Goal: Task Accomplishment & Management: Use online tool/utility

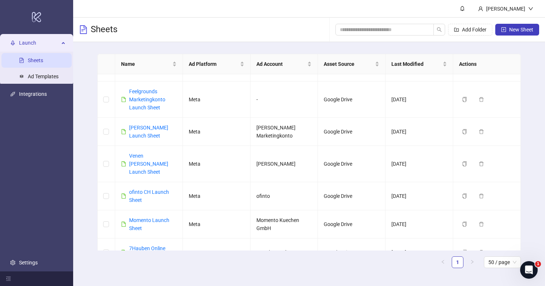
scroll to position [155, 0]
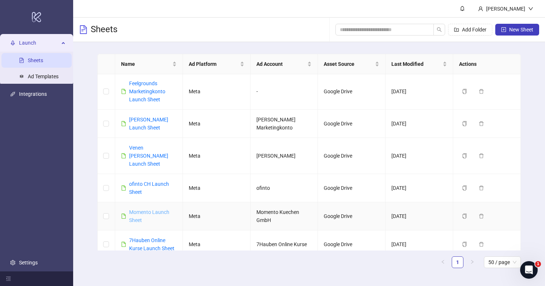
click at [162, 209] on link "Momento Launch Sheet" at bounding box center [149, 216] width 40 height 14
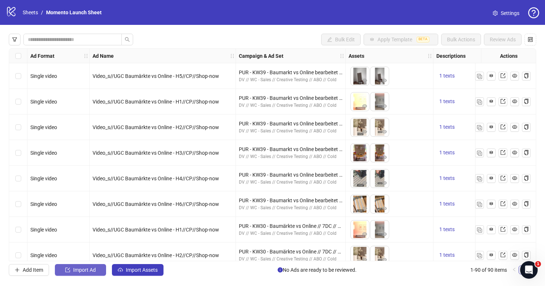
click at [86, 270] on span "Import Ad" at bounding box center [84, 270] width 23 height 6
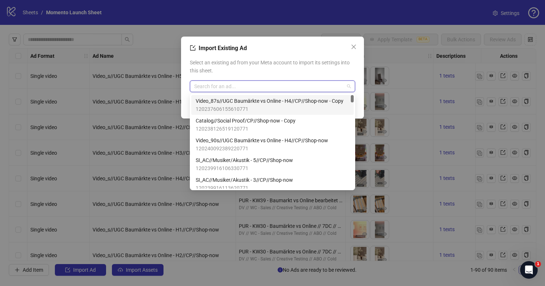
click at [241, 87] on input "search" at bounding box center [269, 86] width 150 height 11
click at [353, 47] on icon "close" at bounding box center [353, 47] width 4 height 4
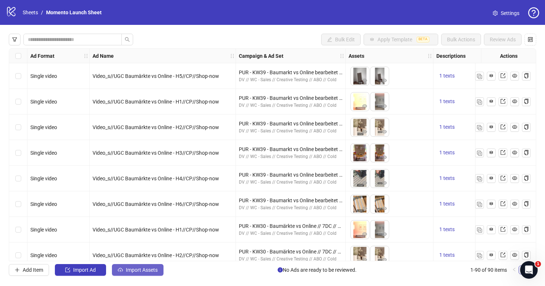
click at [140, 266] on button "Import Assets" at bounding box center [138, 270] width 52 height 12
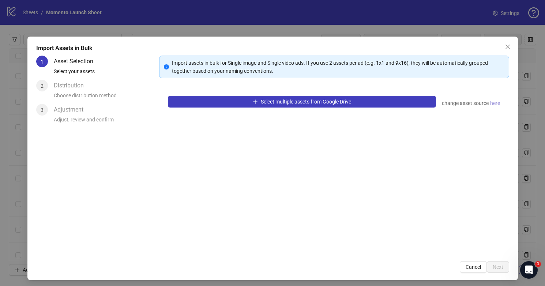
click at [498, 104] on span "here" at bounding box center [495, 103] width 10 height 8
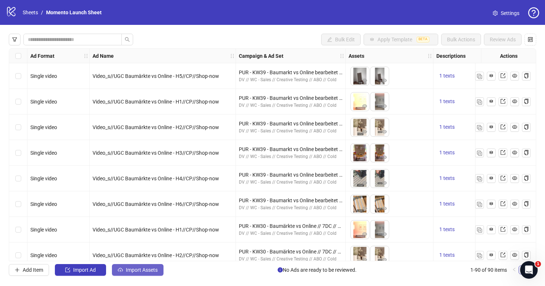
click at [139, 268] on span "Import Assets" at bounding box center [142, 270] width 32 height 6
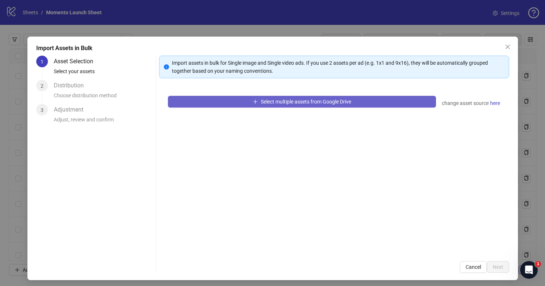
click at [402, 104] on button "Select multiple assets from Google Drive" at bounding box center [302, 102] width 268 height 12
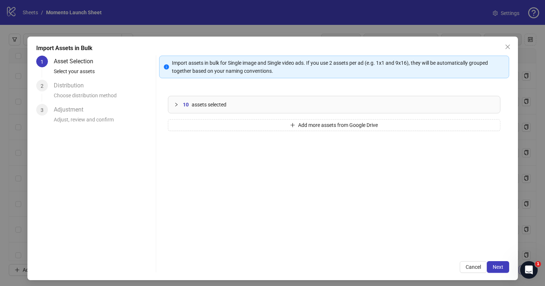
click at [175, 103] on icon "collapsed" at bounding box center [176, 104] width 4 height 4
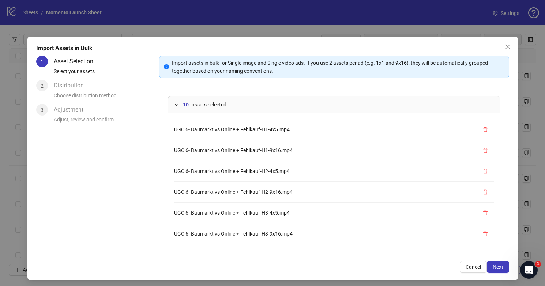
scroll to position [62, 0]
click at [490, 264] on button "Next" at bounding box center [498, 267] width 22 height 12
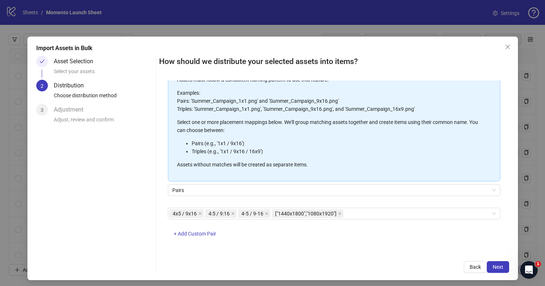
scroll to position [51, 0]
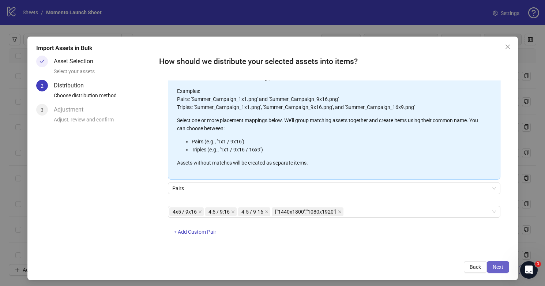
click at [494, 267] on span "Next" at bounding box center [498, 267] width 11 height 6
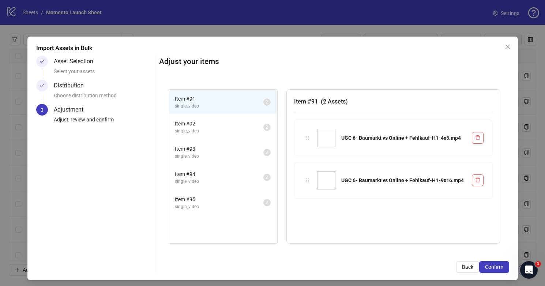
click at [221, 131] on span "single_video" at bounding box center [219, 131] width 89 height 7
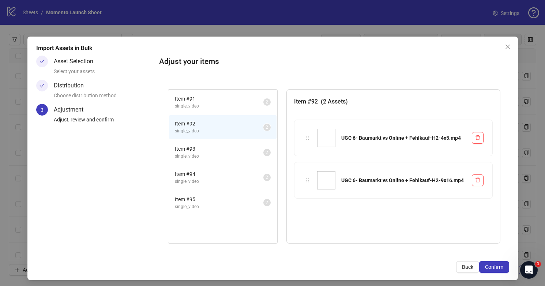
click at [227, 153] on span "single_video" at bounding box center [219, 156] width 89 height 7
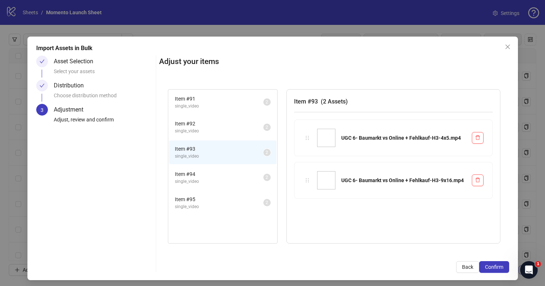
click at [233, 174] on span "Item # 94" at bounding box center [219, 174] width 89 height 8
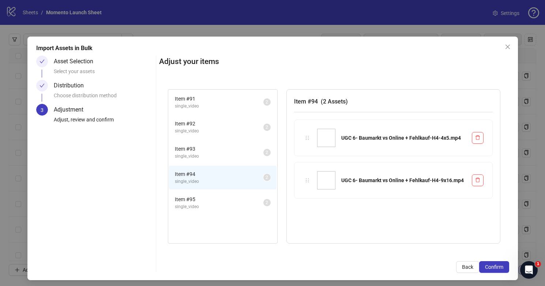
click at [236, 199] on span "Item # 95" at bounding box center [219, 199] width 89 height 8
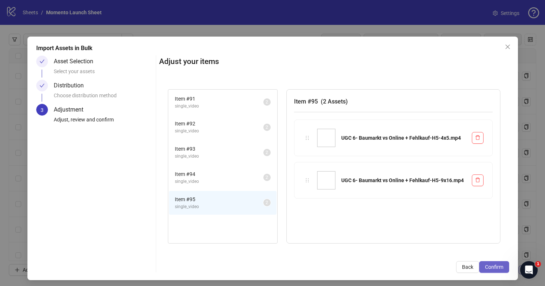
click at [497, 268] on span "Confirm" at bounding box center [494, 267] width 18 height 6
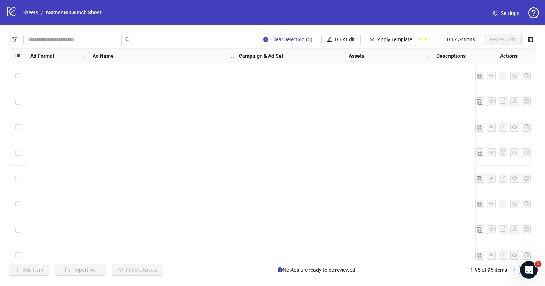
scroll to position [2238, 0]
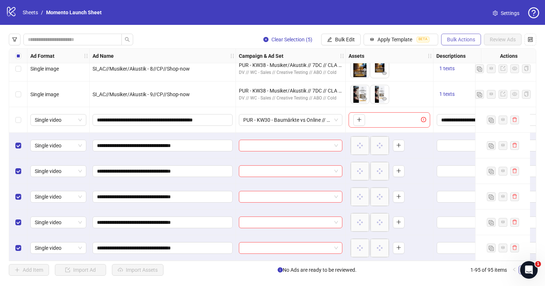
click at [450, 40] on span "Bulk Actions" at bounding box center [461, 40] width 28 height 6
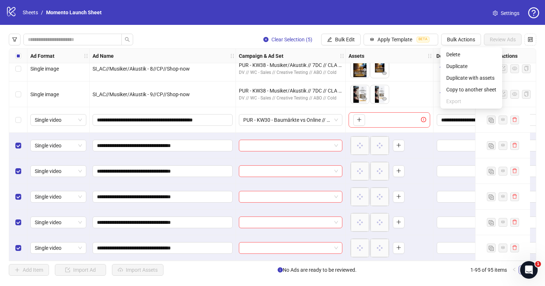
click at [378, 23] on div "logo/logo-mobile Sheets / Momento Launch Sheet Settings" at bounding box center [272, 12] width 545 height 25
click at [343, 46] on div "Clear Selection (5) Bulk Edit Apply Template BETA Bulk Actions Review Ads Ad Fo…" at bounding box center [272, 155] width 545 height 260
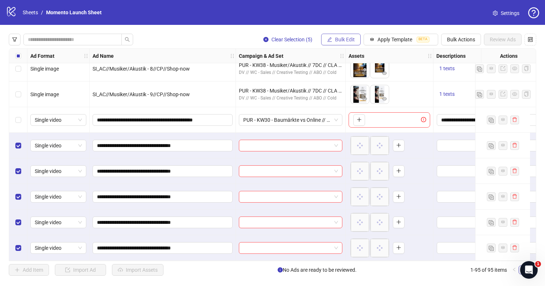
click at [341, 41] on span "Bulk Edit" at bounding box center [345, 40] width 20 height 6
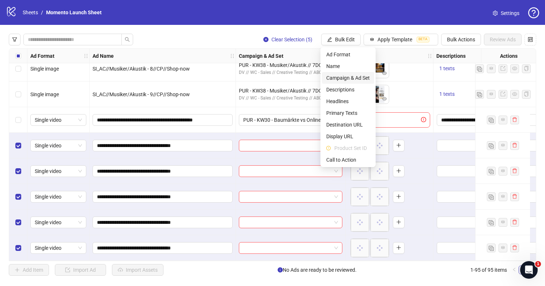
click at [354, 79] on span "Campaign & Ad Set" at bounding box center [348, 78] width 44 height 8
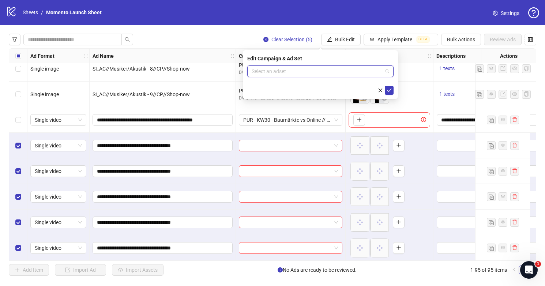
click at [320, 73] on input "search" at bounding box center [317, 71] width 131 height 11
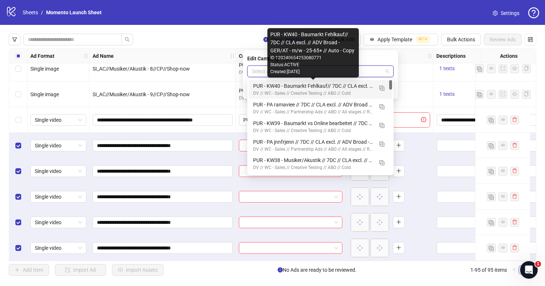
click at [321, 89] on div "PUR - KW40 - Baumarkt Fehlkauf// 7DC // CLA excl. // ADV Broad - GER/AT - m/w -…" at bounding box center [313, 86] width 120 height 8
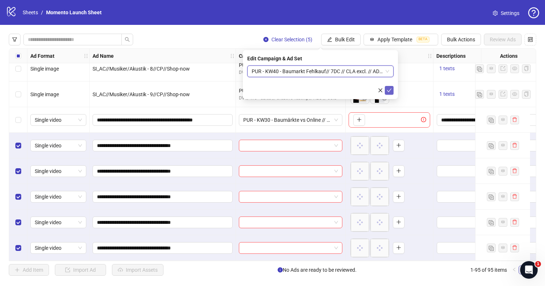
click at [390, 91] on icon "check" at bounding box center [389, 90] width 5 height 5
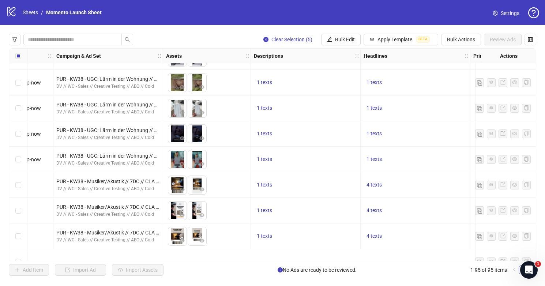
scroll to position [1876, 183]
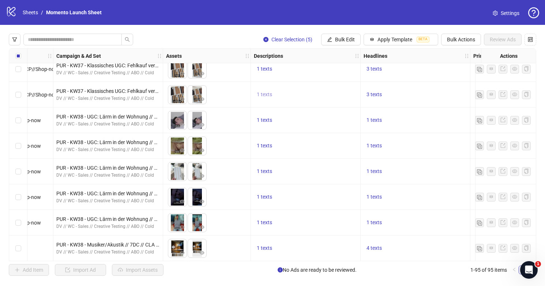
click at [268, 93] on span "1 texts" at bounding box center [264, 94] width 15 height 6
click at [289, 84] on div "100.000+ zufriedene Kunden 1 of 1" at bounding box center [338, 94] width 109 height 45
click at [317, 47] on div "Clear Selection (5) Bulk Edit Apply Template BETA Bulk Actions Review Ads Ad Fo…" at bounding box center [272, 155] width 545 height 260
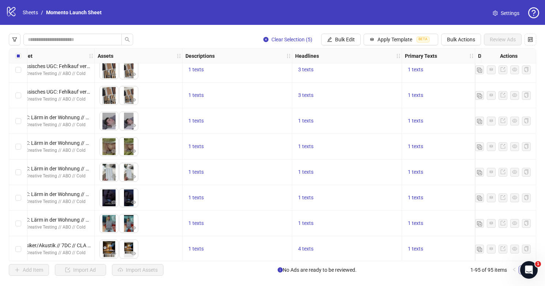
scroll to position [1867, 255]
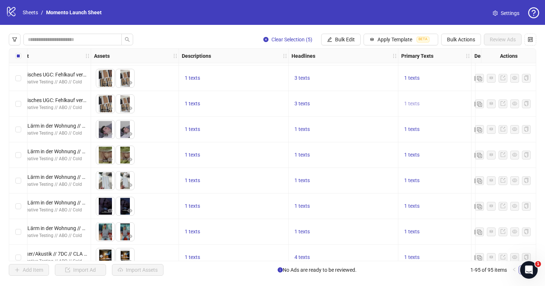
click at [415, 101] on span "1 texts" at bounding box center [411, 104] width 15 height 6
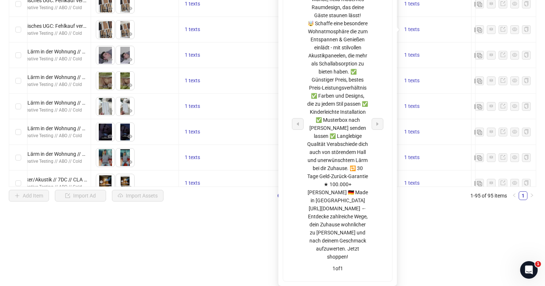
scroll to position [123, 0]
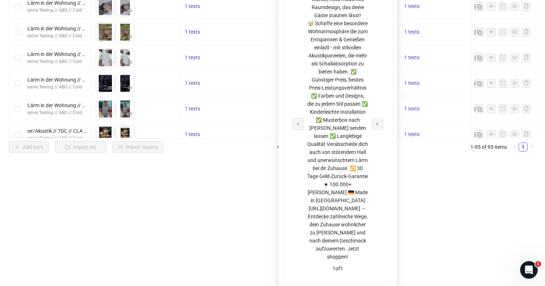
click at [461, 163] on html "logo/logo-mobile Sheets / Momento Launch Sheet Settings Clear Selection (5) Bul…" at bounding box center [272, 20] width 545 height 286
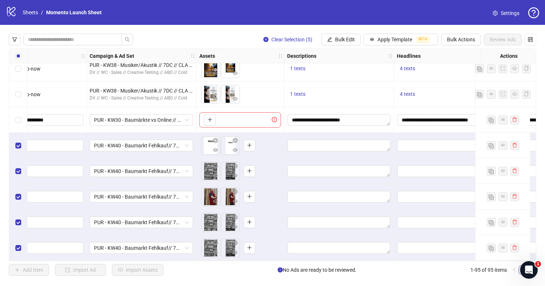
scroll to position [2238, 212]
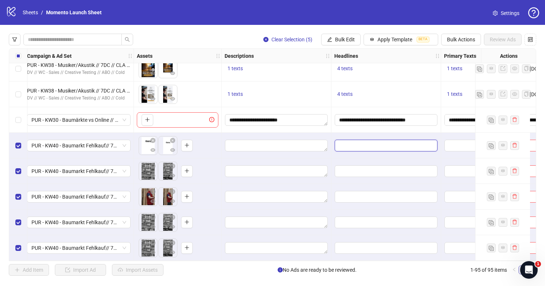
click at [366, 142] on input "Edit values" at bounding box center [386, 146] width 103 height 12
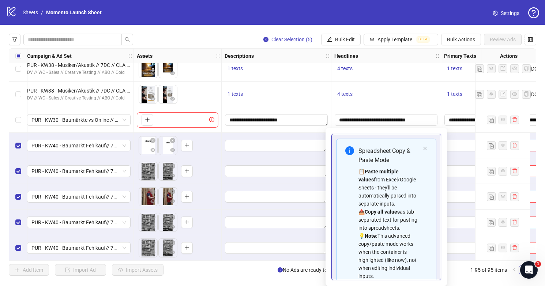
scroll to position [42, 0]
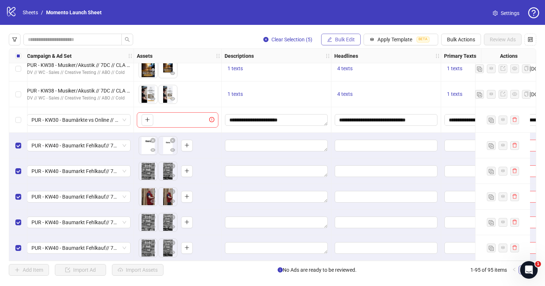
click at [339, 38] on span "Bulk Edit" at bounding box center [345, 40] width 20 height 6
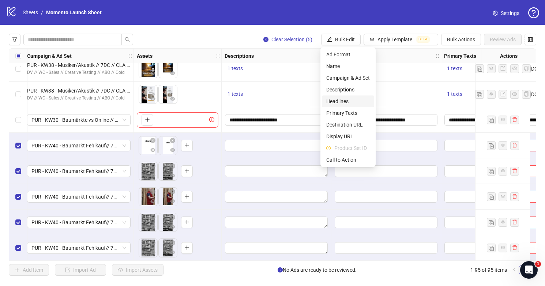
click at [346, 100] on span "Headlines" at bounding box center [348, 101] width 44 height 8
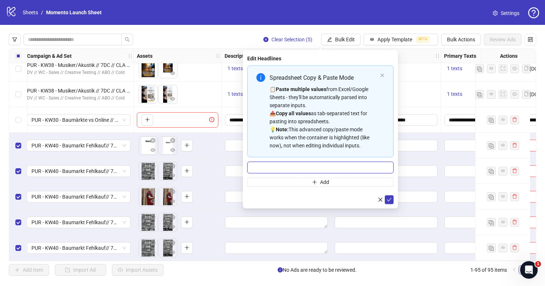
click at [323, 166] on input "Multi-input container - paste or copy values" at bounding box center [320, 168] width 146 height 12
paste input "**********"
type input "**********"
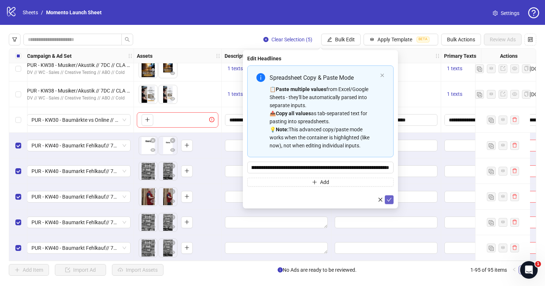
scroll to position [0, 0]
click at [388, 201] on icon "check" at bounding box center [389, 200] width 5 height 4
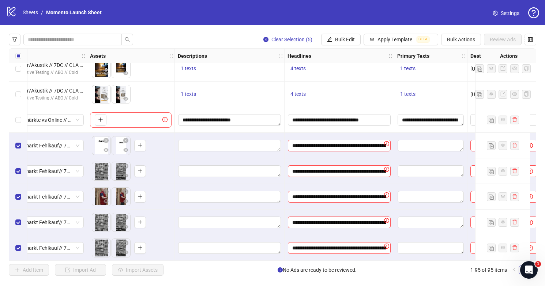
scroll to position [2238, 285]
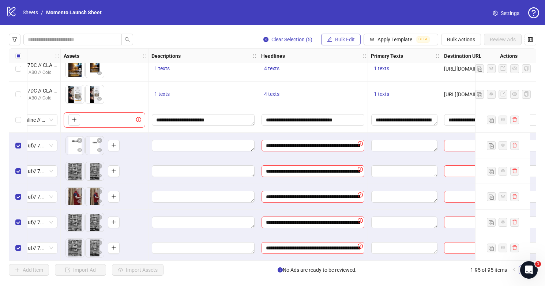
click at [342, 41] on span "Bulk Edit" at bounding box center [345, 40] width 20 height 6
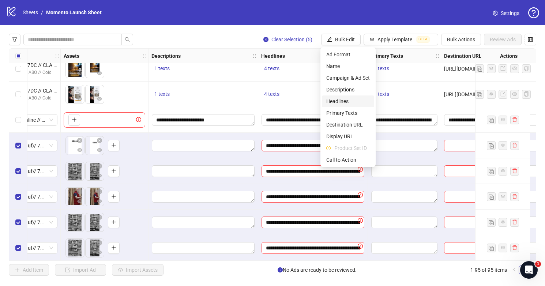
click at [340, 101] on span "Headlines" at bounding box center [348, 101] width 44 height 8
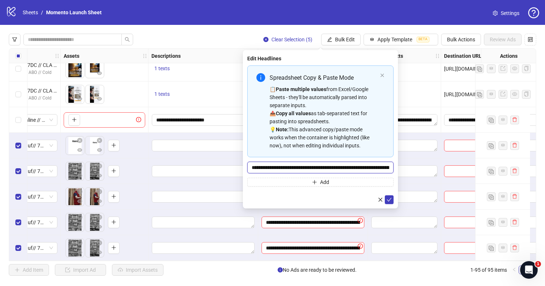
click at [330, 170] on input "**********" at bounding box center [320, 168] width 146 height 12
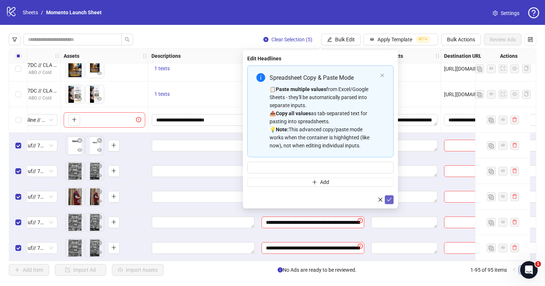
click at [390, 199] on icon "check" at bounding box center [389, 199] width 5 height 5
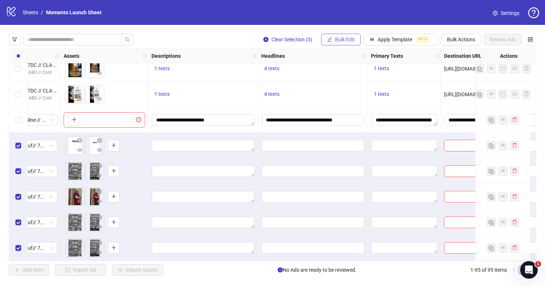
click at [350, 42] on span "Bulk Edit" at bounding box center [345, 40] width 20 height 6
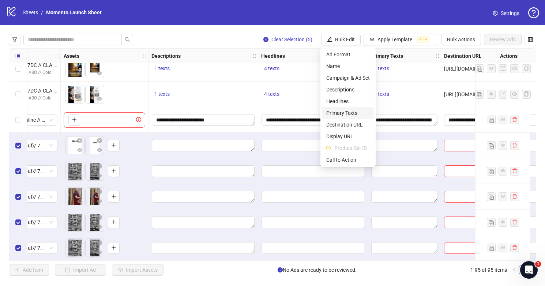
click at [350, 114] on span "Primary Texts" at bounding box center [348, 113] width 44 height 8
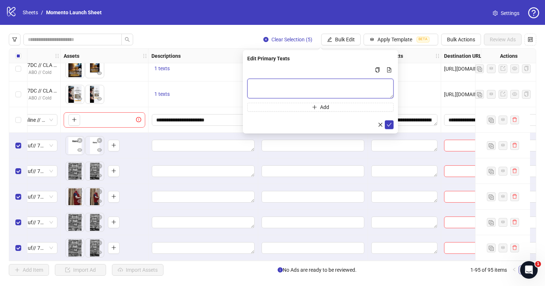
click at [323, 91] on textarea "Multi-text input container - paste or copy values" at bounding box center [320, 89] width 146 height 20
paste textarea "**********"
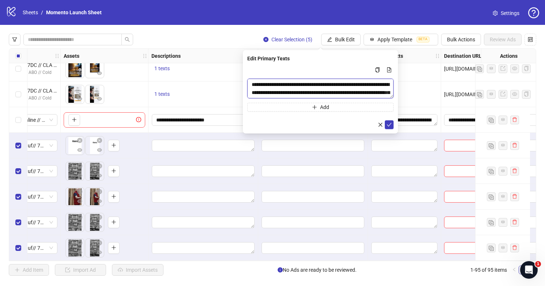
scroll to position [158, 0]
type textarea "**********"
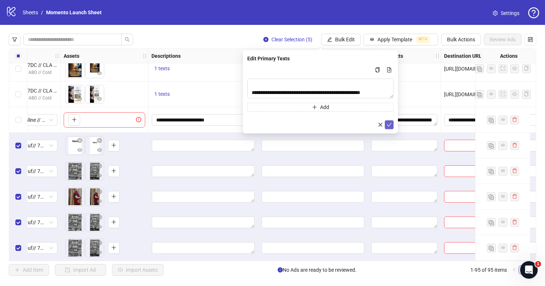
click at [390, 122] on icon "check" at bounding box center [389, 124] width 5 height 5
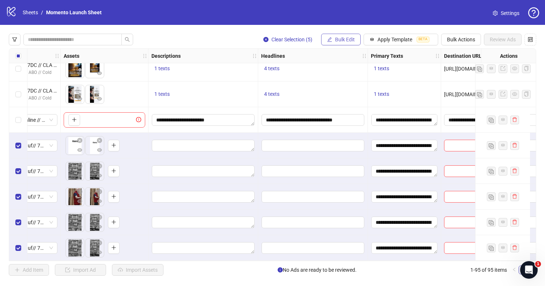
click at [345, 38] on span "Bulk Edit" at bounding box center [345, 40] width 20 height 6
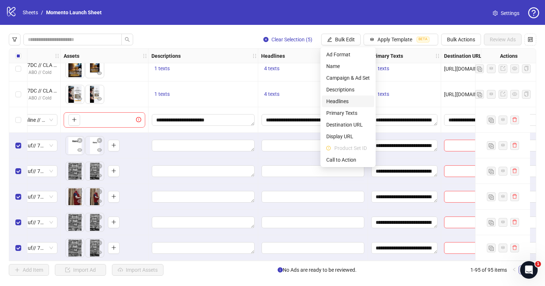
click at [345, 98] on span "Headlines" at bounding box center [348, 101] width 44 height 8
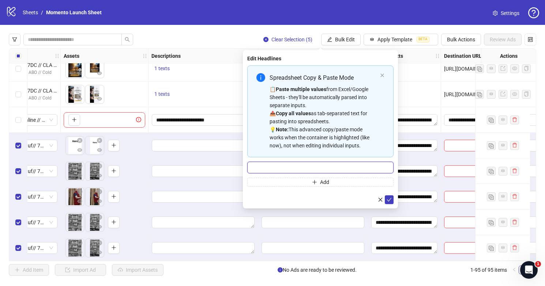
click at [306, 165] on input "Multi-input container - paste or copy values" at bounding box center [320, 168] width 146 height 12
paste input "**********"
type input "**********"
click at [390, 201] on icon "check" at bounding box center [389, 199] width 5 height 5
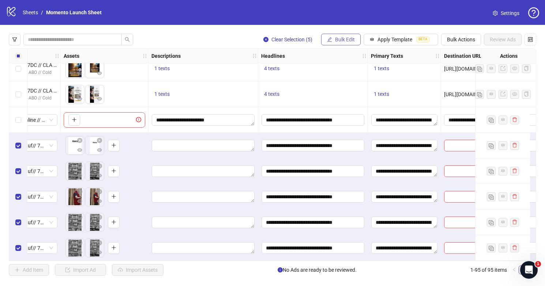
click at [343, 38] on span "Bulk Edit" at bounding box center [345, 40] width 20 height 6
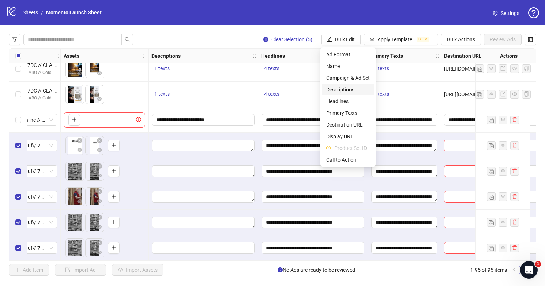
click at [345, 90] on span "Descriptions" at bounding box center [348, 90] width 44 height 8
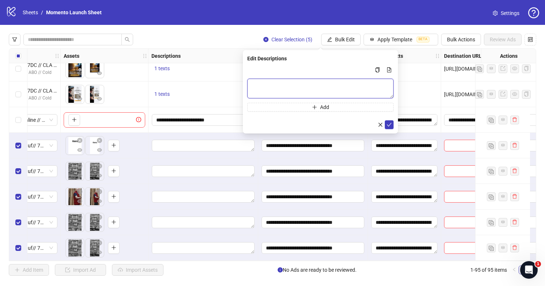
click at [315, 88] on textarea "Multi-text input container - paste or copy values" at bounding box center [320, 89] width 146 height 20
paste textarea "**********"
type textarea "**********"
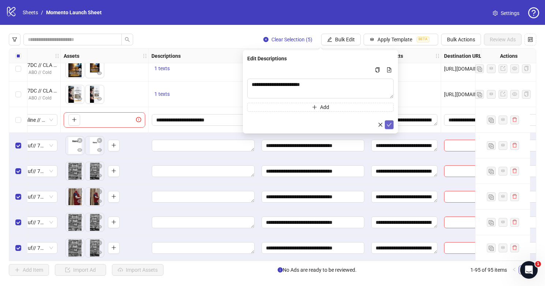
click at [388, 124] on icon "check" at bounding box center [389, 124] width 5 height 5
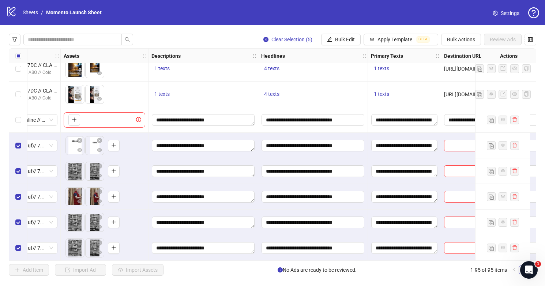
scroll to position [2237, 360]
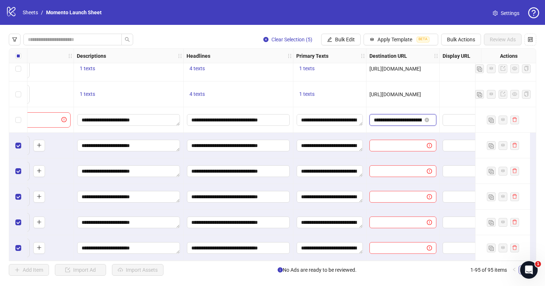
click at [409, 118] on input "**********" at bounding box center [398, 120] width 48 height 8
click at [346, 42] on span "Bulk Edit" at bounding box center [345, 40] width 20 height 6
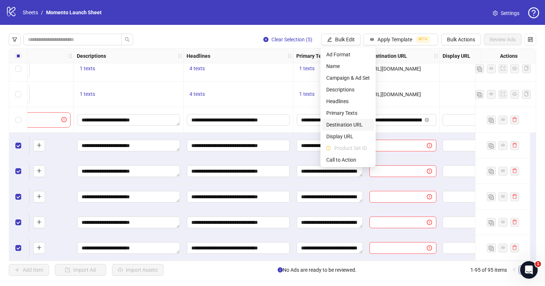
click at [356, 127] on span "Destination URL" at bounding box center [348, 125] width 44 height 8
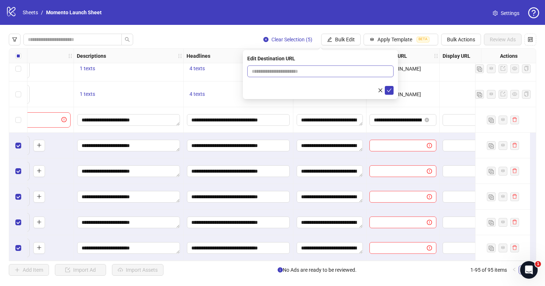
click at [314, 67] on span at bounding box center [320, 71] width 146 height 12
click at [314, 70] on input "text" at bounding box center [318, 71] width 132 height 8
paste input "**********"
type input "**********"
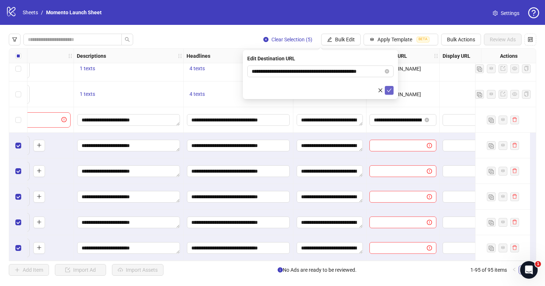
click at [388, 90] on icon "check" at bounding box center [389, 90] width 5 height 5
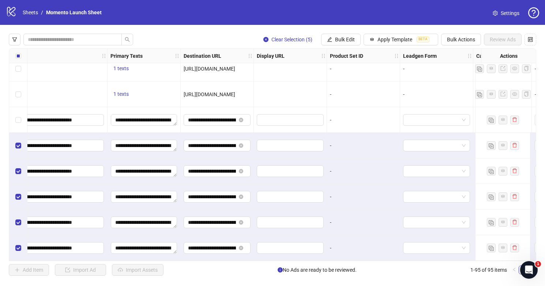
scroll to position [2237, 675]
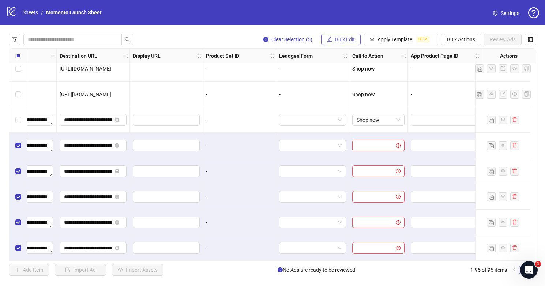
click at [339, 42] on span "Bulk Edit" at bounding box center [345, 40] width 20 height 6
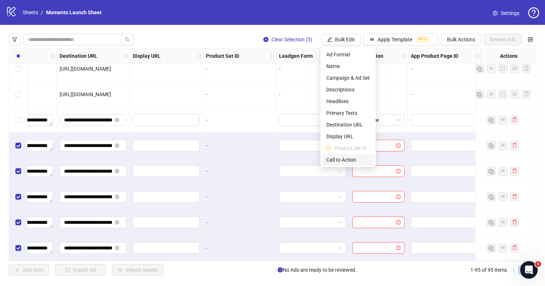
click at [351, 159] on span "Call to Action" at bounding box center [348, 160] width 44 height 8
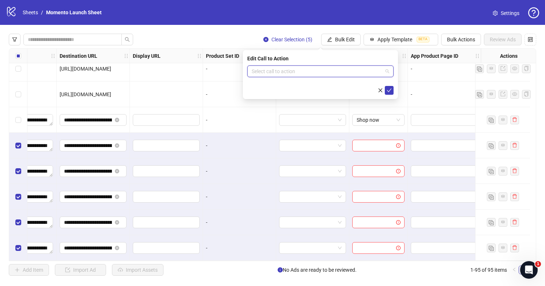
click at [362, 72] on input "search" at bounding box center [317, 71] width 131 height 11
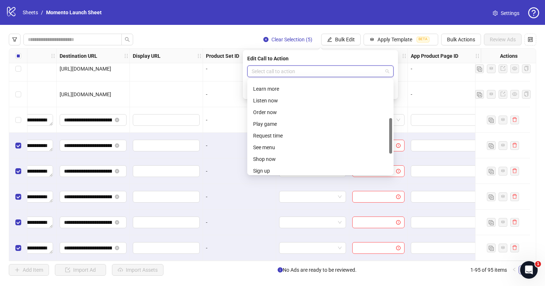
scroll to position [114, 0]
click at [325, 150] on div "Shop now" at bounding box center [320, 148] width 135 height 8
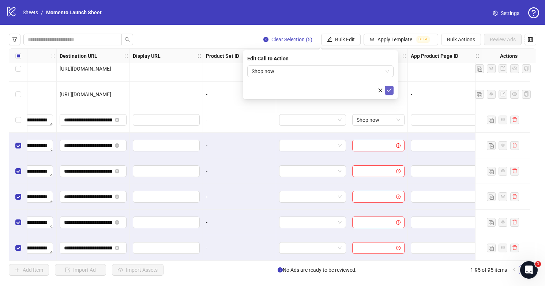
click at [392, 92] on button "submit" at bounding box center [389, 90] width 9 height 9
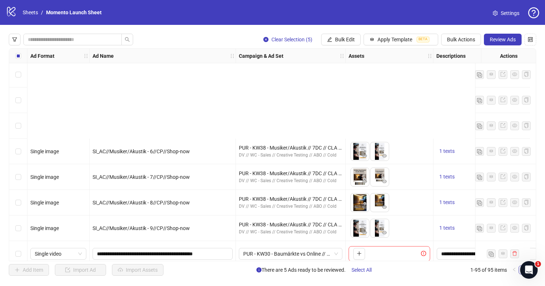
scroll to position [2238, 0]
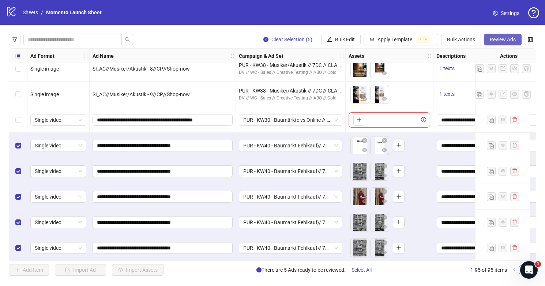
click at [502, 41] on span "Review Ads" at bounding box center [503, 40] width 26 height 6
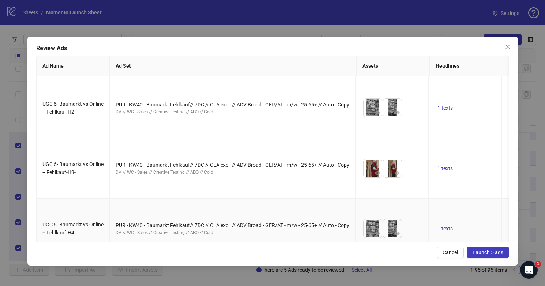
scroll to position [0, 0]
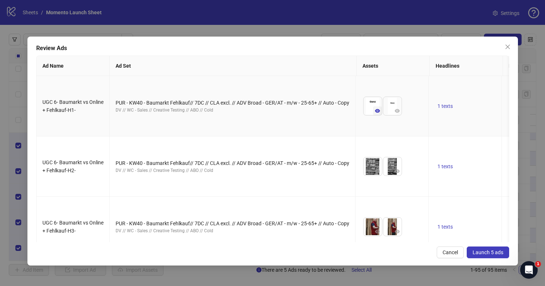
click at [377, 110] on icon "eye" at bounding box center [377, 110] width 5 height 5
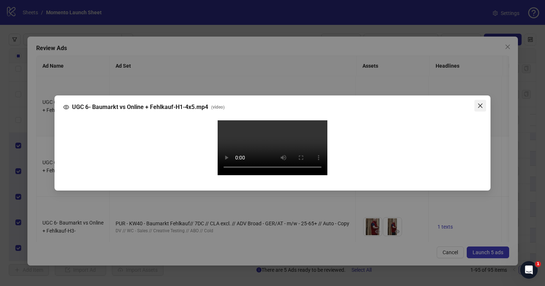
click at [481, 104] on icon "close" at bounding box center [480, 106] width 4 height 4
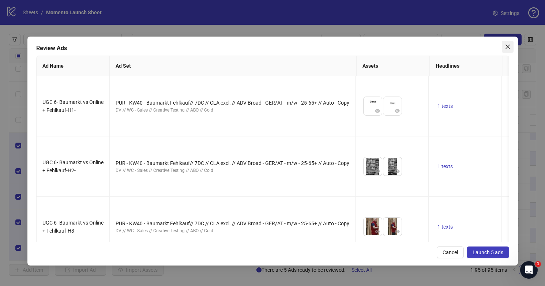
click at [508, 49] on icon "close" at bounding box center [508, 47] width 6 height 6
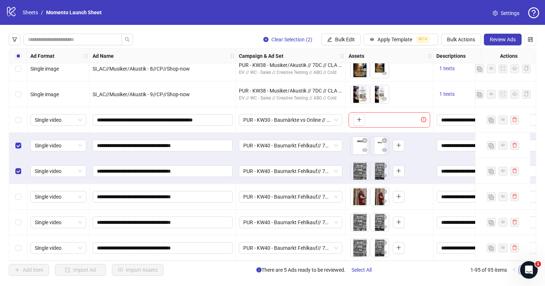
click at [20, 187] on div "Select row 93" at bounding box center [18, 197] width 18 height 26
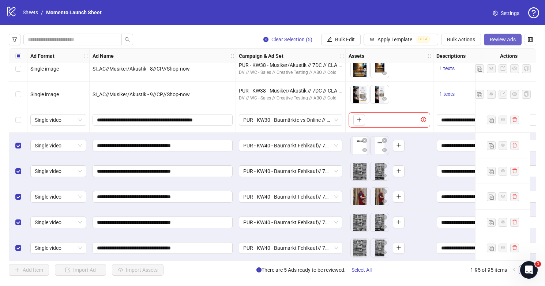
click at [499, 42] on span "Review Ads" at bounding box center [503, 40] width 26 height 6
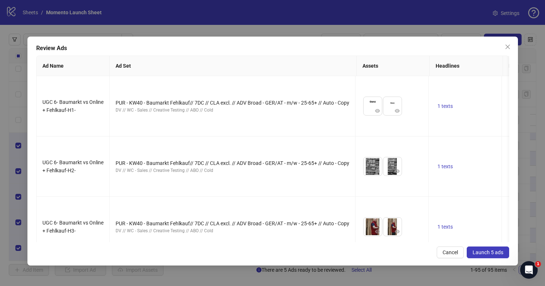
click at [479, 251] on span "Launch 5 ads" at bounding box center [488, 252] width 31 height 6
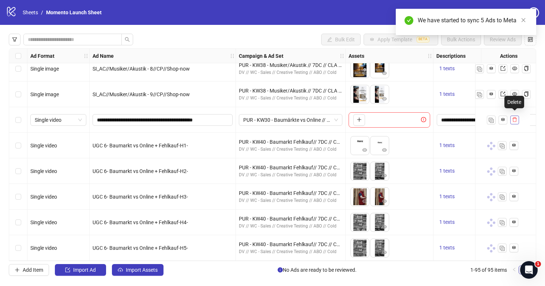
click at [514, 117] on icon "delete" at bounding box center [514, 119] width 5 height 5
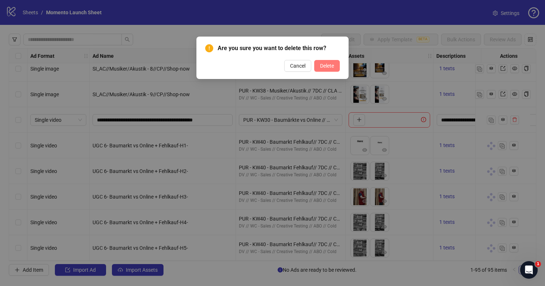
click at [329, 65] on span "Delete" at bounding box center [327, 66] width 14 height 6
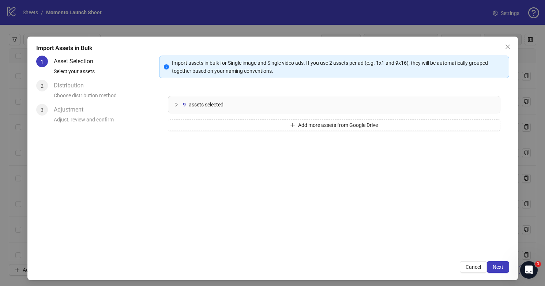
click at [221, 106] on span "assets selected" at bounding box center [206, 105] width 35 height 8
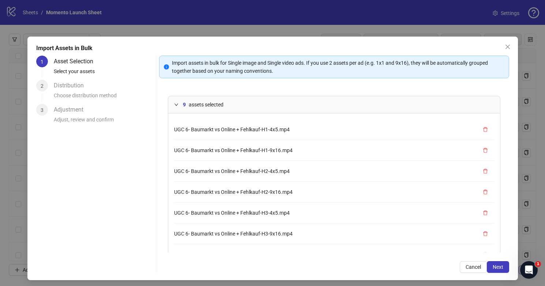
click at [511, 269] on div "Import Assets in Bulk 1 Asset Selection Select your assets 2 Distribution Choos…" at bounding box center [272, 159] width 490 height 244
click at [501, 268] on span "Next" at bounding box center [498, 267] width 11 height 6
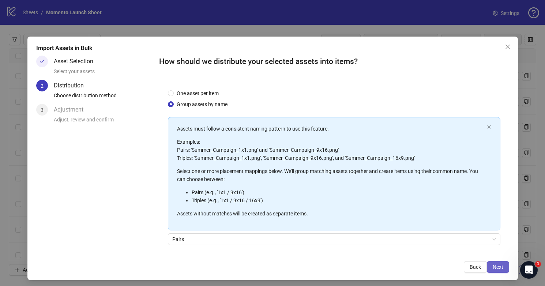
click at [500, 268] on span "Next" at bounding box center [498, 267] width 11 height 6
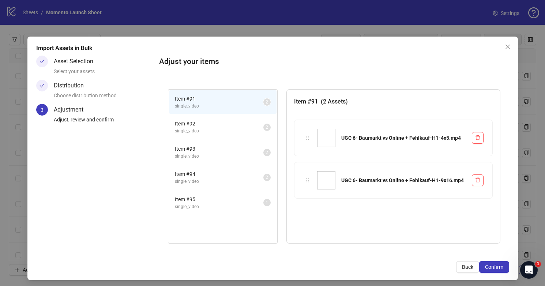
click at [227, 125] on span "Item # 92" at bounding box center [219, 124] width 89 height 8
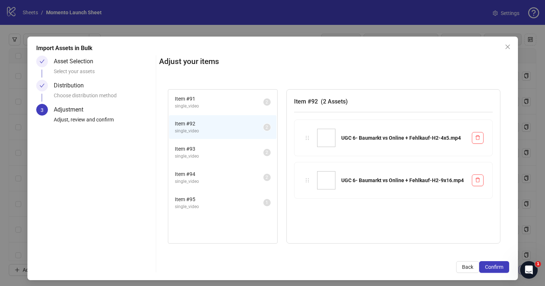
click at [233, 155] on span "single_video" at bounding box center [219, 156] width 89 height 7
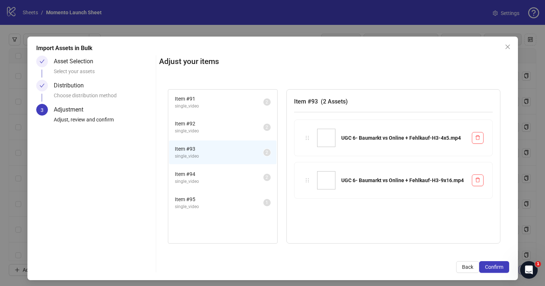
click at [238, 181] on span "single_video" at bounding box center [219, 181] width 89 height 7
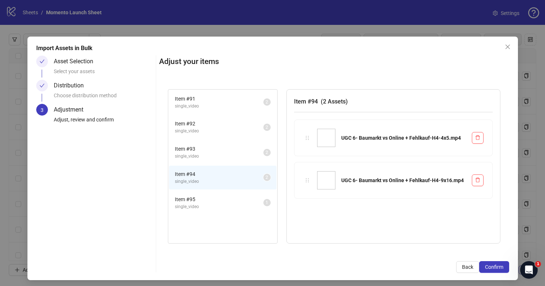
click at [242, 206] on span "single_video" at bounding box center [219, 206] width 89 height 7
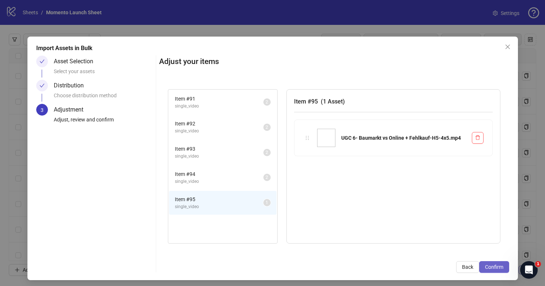
click at [502, 268] on span "Confirm" at bounding box center [494, 267] width 18 height 6
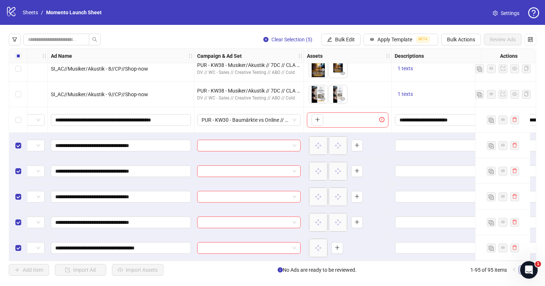
scroll to position [2238, 0]
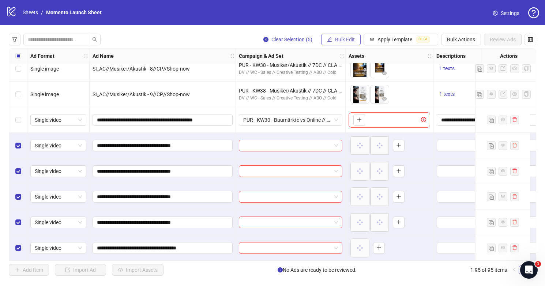
click at [341, 38] on span "Bulk Edit" at bounding box center [345, 40] width 20 height 6
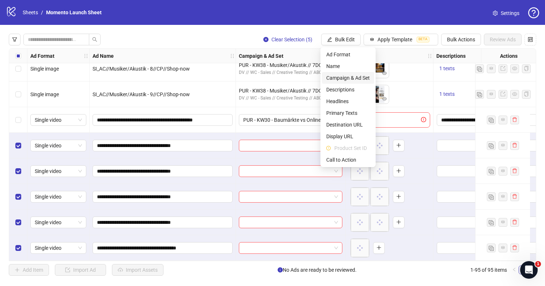
click at [345, 76] on span "Campaign & Ad Set" at bounding box center [348, 78] width 44 height 8
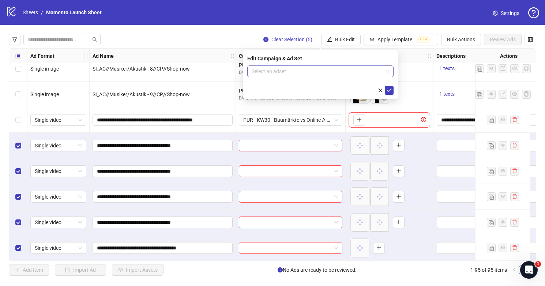
click at [342, 74] on input "search" at bounding box center [317, 71] width 131 height 11
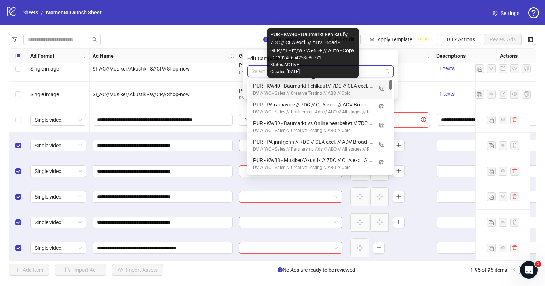
click at [338, 90] on div "DV // WC - Sales // Creative Testing // ABO // Cold" at bounding box center [313, 93] width 120 height 7
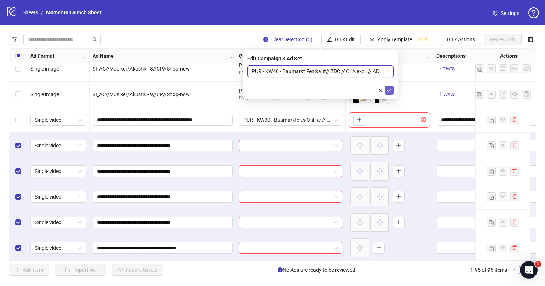
click at [388, 91] on icon "check" at bounding box center [389, 91] width 5 height 4
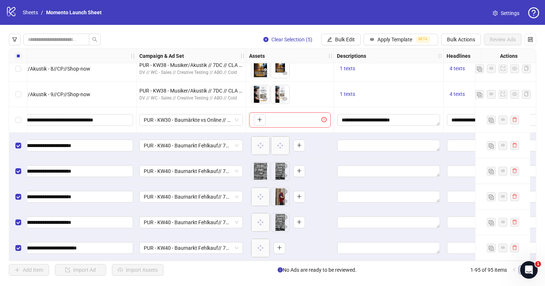
scroll to position [2238, 181]
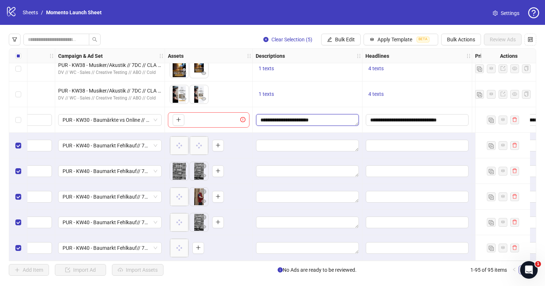
click at [310, 117] on textarea "**********" at bounding box center [307, 120] width 103 height 12
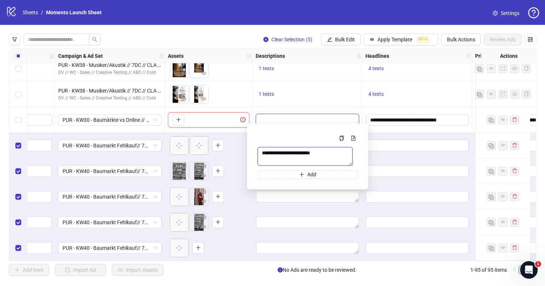
drag, startPoint x: 328, startPoint y: 154, endPoint x: 241, endPoint y: 156, distance: 87.4
click at [241, 156] on body "logo/logo-mobile Sheets / Momento Launch Sheet Settings Clear Selection (5) Bul…" at bounding box center [272, 143] width 545 height 286
click at [383, 23] on div "logo/logo-mobile Sheets / Momento Launch Sheet Settings" at bounding box center [272, 12] width 545 height 25
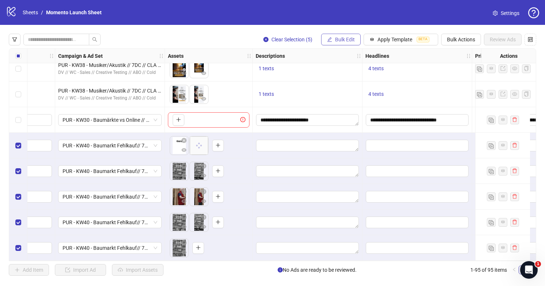
click at [346, 39] on span "Bulk Edit" at bounding box center [345, 40] width 20 height 6
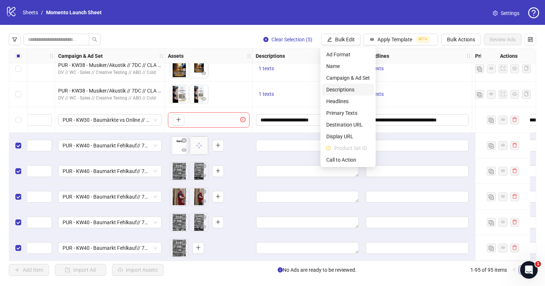
click at [353, 90] on span "Descriptions" at bounding box center [348, 90] width 44 height 8
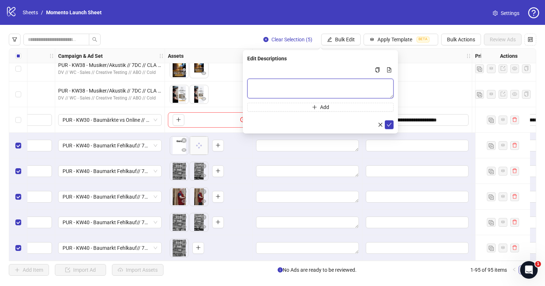
click at [353, 92] on textarea "Multi-text input container - paste or copy values" at bounding box center [320, 89] width 146 height 20
paste textarea "**********"
type textarea "**********"
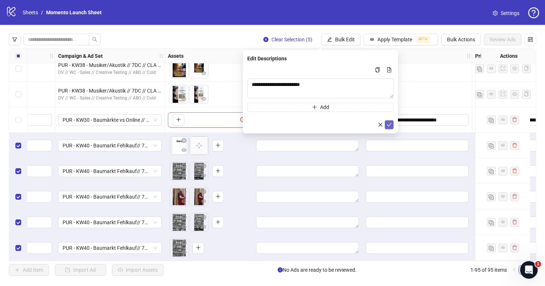
click at [385, 126] on button "submit" at bounding box center [389, 124] width 9 height 9
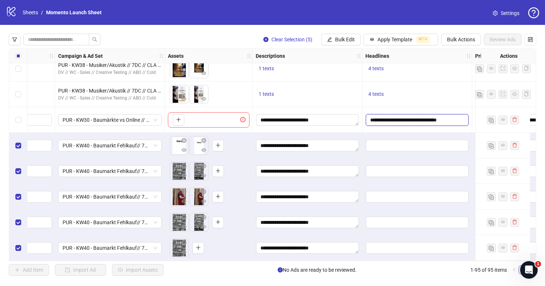
click at [414, 117] on input "**********" at bounding box center [417, 120] width 103 height 12
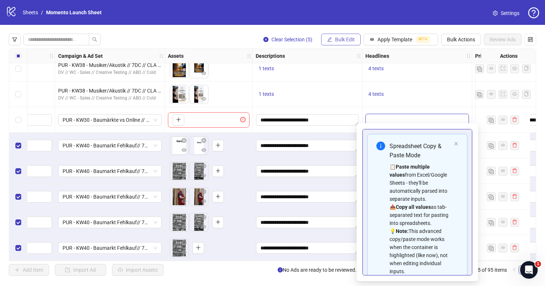
click at [351, 43] on button "Bulk Edit" at bounding box center [341, 40] width 40 height 12
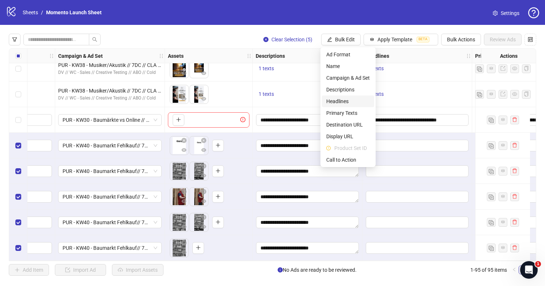
click at [352, 98] on span "Headlines" at bounding box center [348, 101] width 44 height 8
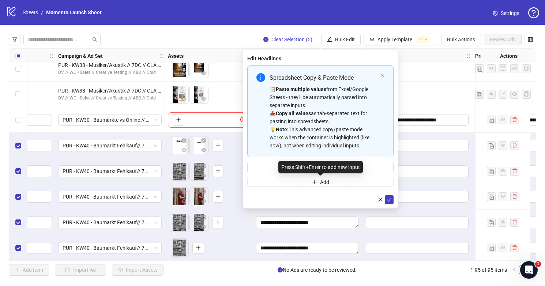
click at [326, 168] on div "Press Shift+Enter to add new input" at bounding box center [320, 167] width 84 height 12
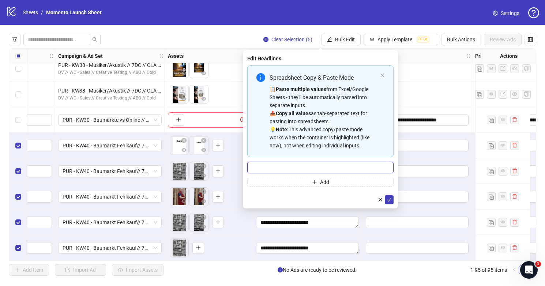
click at [262, 169] on input "Multi-input container - paste or copy values" at bounding box center [320, 168] width 146 height 12
paste input "**********"
type input "**********"
click at [390, 200] on icon "check" at bounding box center [389, 199] width 5 height 5
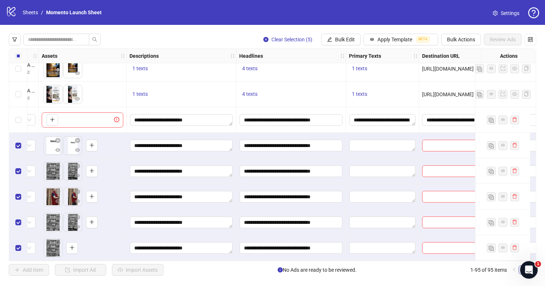
scroll to position [2238, 366]
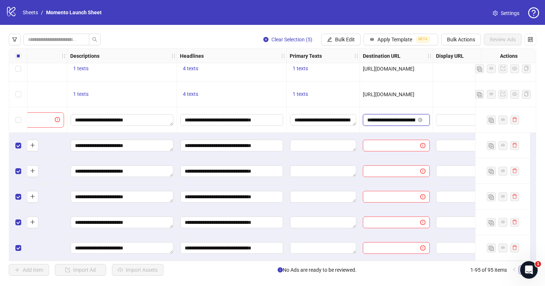
click at [392, 117] on input "**********" at bounding box center [391, 120] width 48 height 8
click at [348, 41] on span "Bulk Edit" at bounding box center [345, 40] width 20 height 6
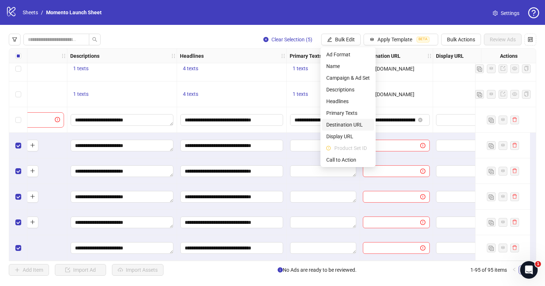
click at [355, 124] on span "Destination URL" at bounding box center [348, 125] width 44 height 8
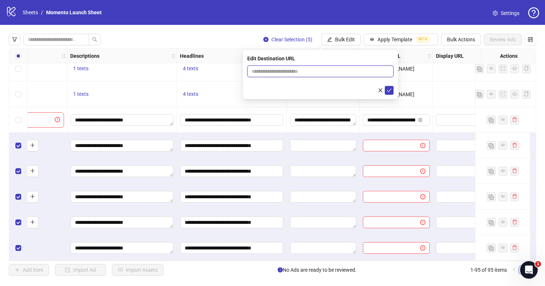
click at [316, 71] on input "text" at bounding box center [318, 71] width 132 height 8
paste input "**********"
type input "**********"
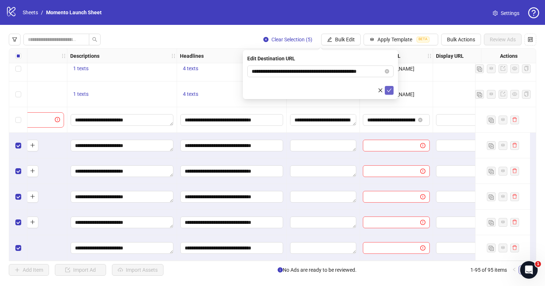
click at [391, 90] on icon "check" at bounding box center [389, 90] width 5 height 5
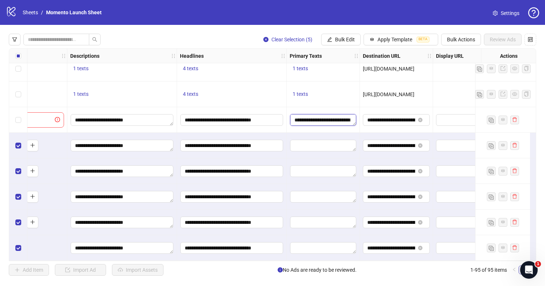
click at [326, 117] on textarea "**********" at bounding box center [323, 120] width 66 height 12
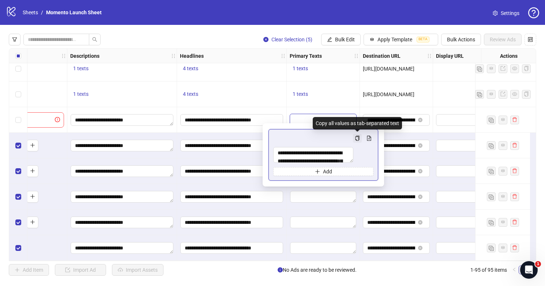
click at [358, 138] on icon "copy" at bounding box center [357, 138] width 5 height 5
click at [352, 107] on div "**********" at bounding box center [323, 120] width 73 height 26
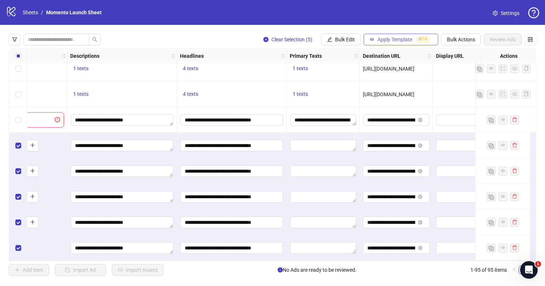
click at [386, 38] on span "Apply Template" at bounding box center [394, 40] width 35 height 6
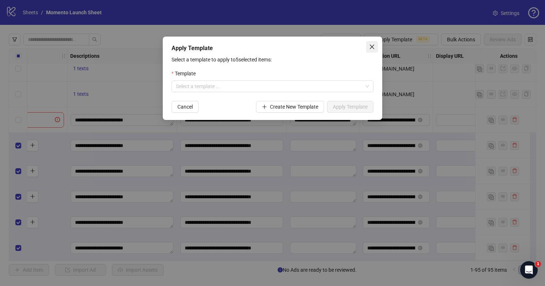
click at [370, 49] on icon "close" at bounding box center [372, 47] width 4 height 4
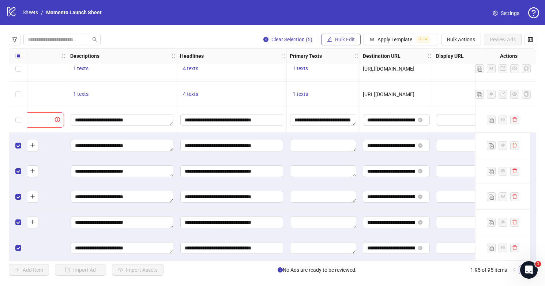
click at [347, 40] on span "Bulk Edit" at bounding box center [345, 40] width 20 height 6
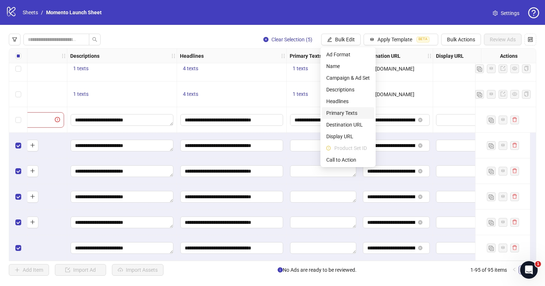
click at [350, 113] on span "Primary Texts" at bounding box center [348, 113] width 44 height 8
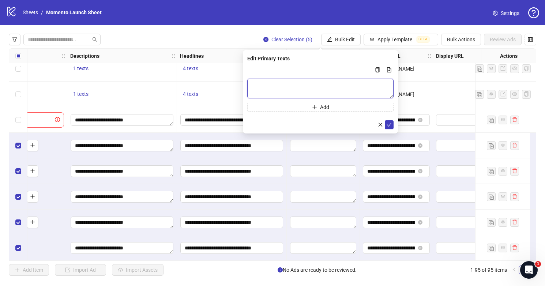
click at [317, 90] on textarea "Multi-text input container - paste or copy values" at bounding box center [320, 89] width 146 height 20
paste textarea "**********"
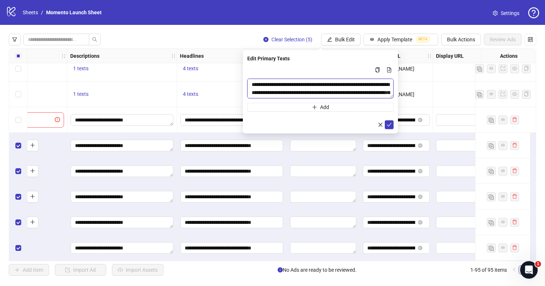
scroll to position [158, 0]
type textarea "**********"
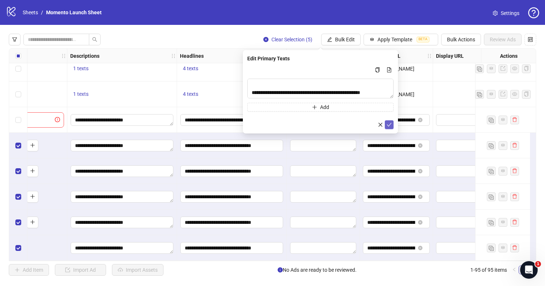
click at [389, 125] on icon "check" at bounding box center [389, 125] width 5 height 4
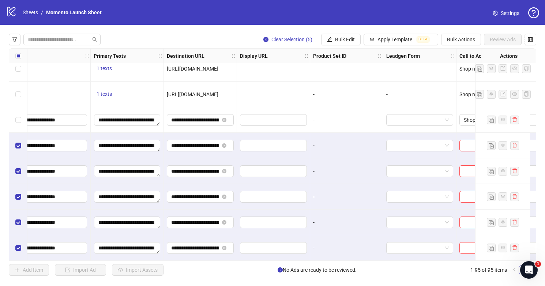
scroll to position [2238, 675]
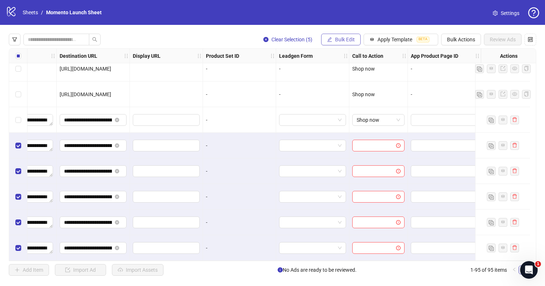
click at [346, 41] on span "Bulk Edit" at bounding box center [345, 40] width 20 height 6
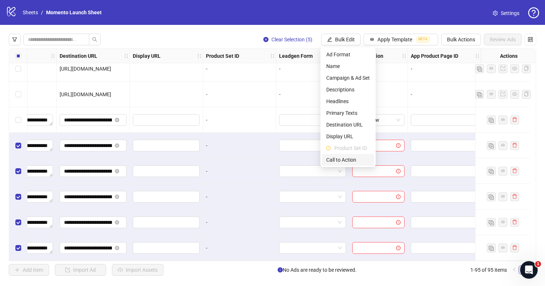
click at [348, 157] on span "Call to Action" at bounding box center [348, 160] width 44 height 8
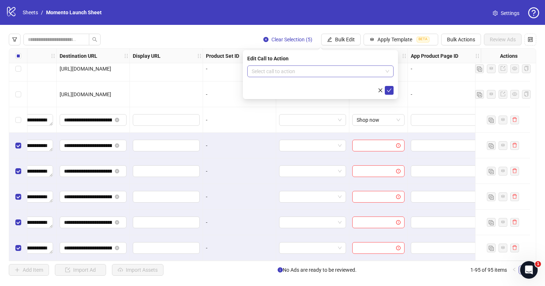
click at [360, 74] on input "search" at bounding box center [317, 71] width 131 height 11
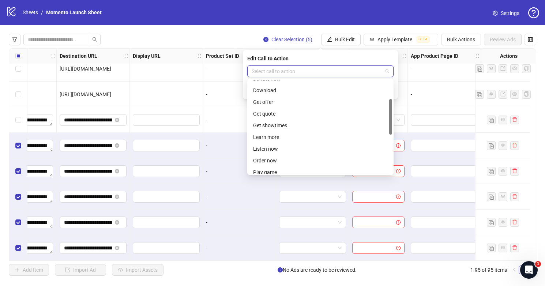
scroll to position [50, 0]
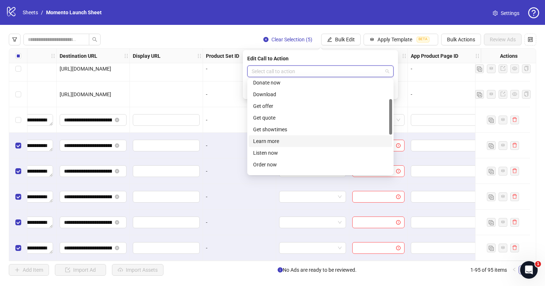
click at [309, 137] on div "Learn more" at bounding box center [320, 141] width 135 height 8
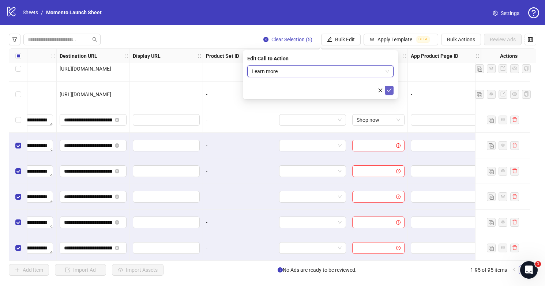
click at [392, 92] on button "submit" at bounding box center [389, 90] width 9 height 9
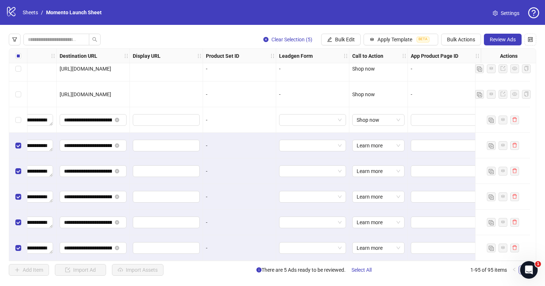
scroll to position [2238, 647]
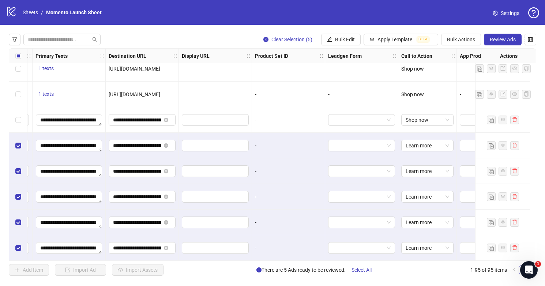
scroll to position [2238, 675]
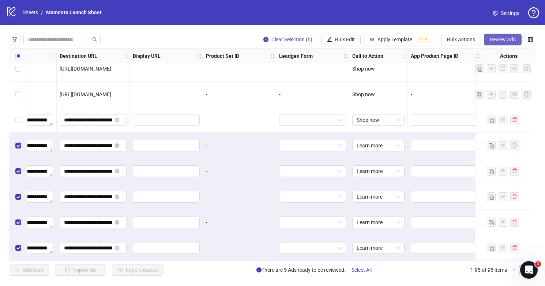
click at [492, 41] on span "Review Ads" at bounding box center [503, 40] width 26 height 6
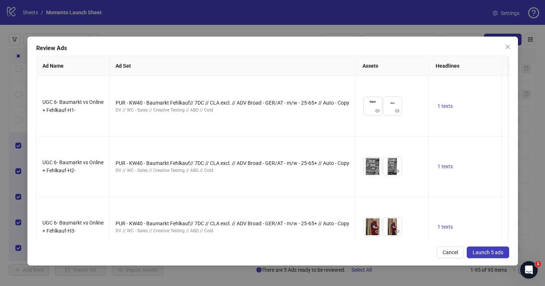
click at [479, 250] on span "Launch 5 ads" at bounding box center [488, 252] width 31 height 6
